Goal: Task Accomplishment & Management: Complete application form

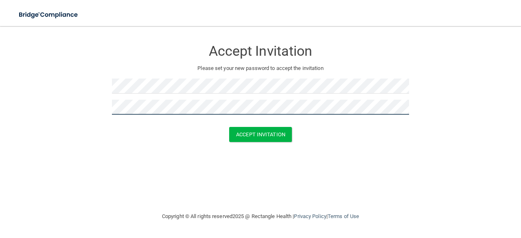
click at [229, 127] on button "Accept Invitation" at bounding box center [260, 134] width 63 height 15
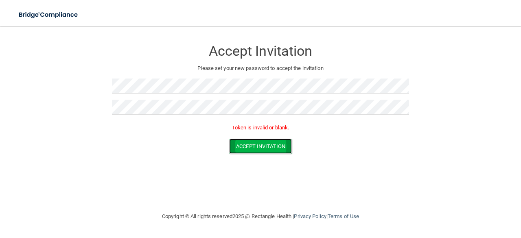
click at [248, 146] on button "Accept Invitation" at bounding box center [260, 146] width 63 height 15
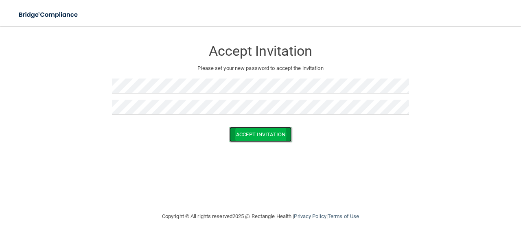
click at [238, 131] on button "Accept Invitation" at bounding box center [260, 134] width 63 height 15
